Goal: Transaction & Acquisition: Purchase product/service

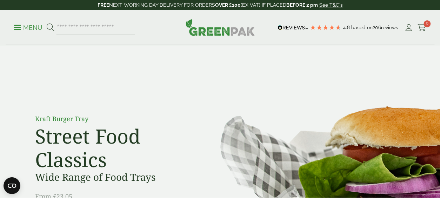
click at [16, 28] on span at bounding box center [17, 27] width 7 height 1
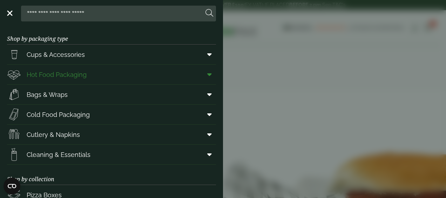
click at [200, 71] on span at bounding box center [208, 74] width 16 height 13
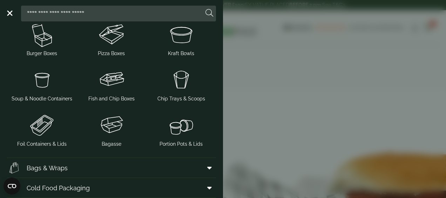
scroll to position [175, 0]
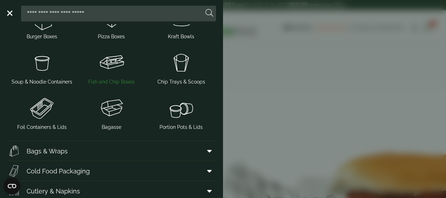
click at [110, 71] on img at bounding box center [112, 63] width 64 height 28
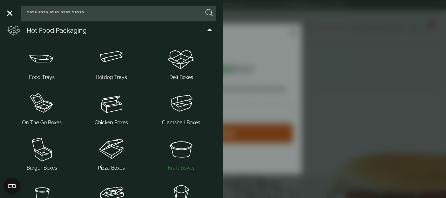
scroll to position [35, 0]
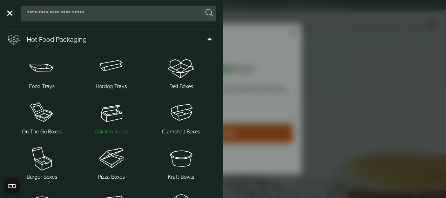
click at [121, 118] on img at bounding box center [112, 112] width 64 height 28
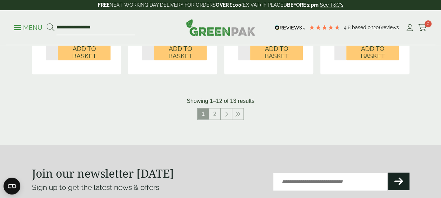
scroll to position [806, 0]
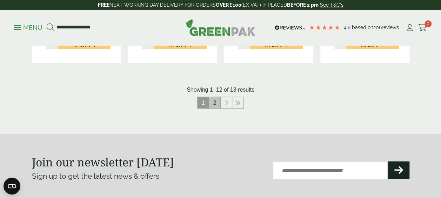
click at [215, 101] on link "2" at bounding box center [214, 102] width 11 height 11
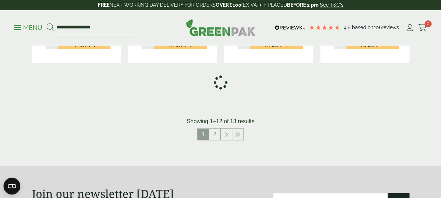
scroll to position [536, 0]
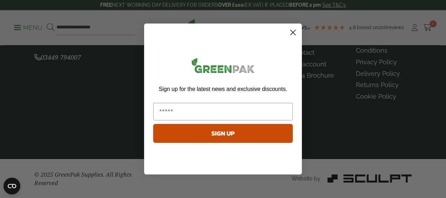
click at [293, 29] on circle "Close dialog" at bounding box center [293, 33] width 12 height 12
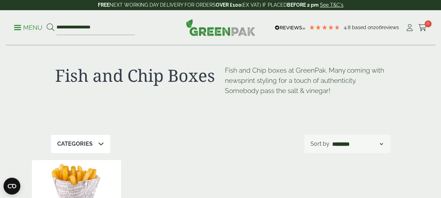
scroll to position [0, 0]
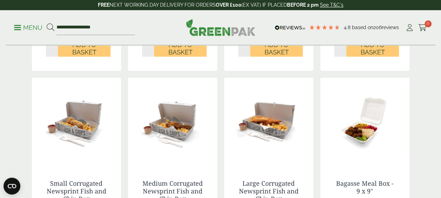
scroll to position [594, 0]
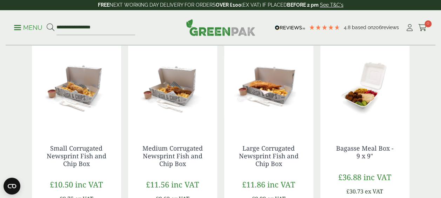
click at [255, 90] on img at bounding box center [268, 86] width 89 height 88
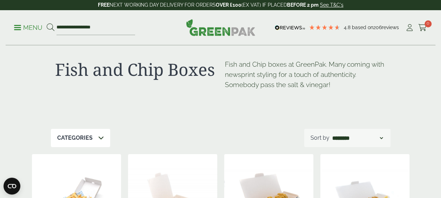
scroll to position [0, 0]
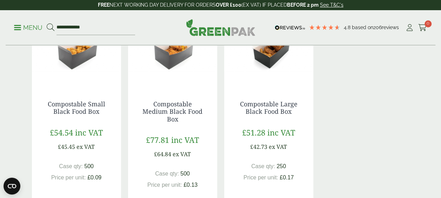
scroll to position [631, 0]
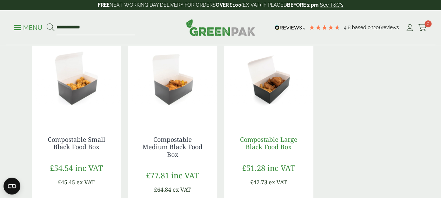
click at [273, 139] on link "Compostable Large Black Food Box" at bounding box center [268, 143] width 57 height 16
